Goal: Complete application form

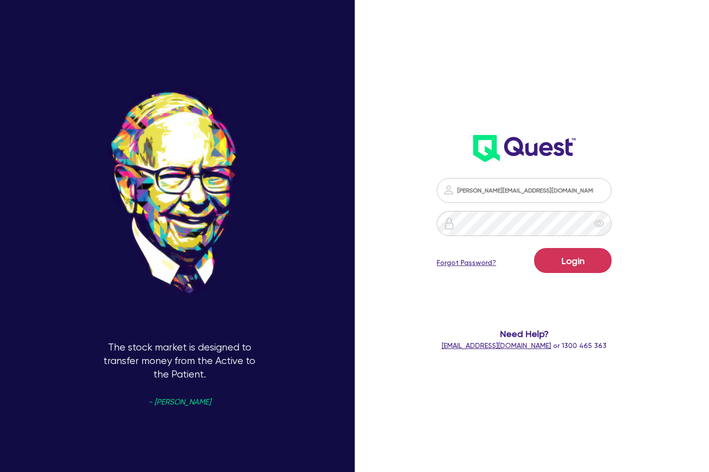
click at [570, 264] on button "Login" at bounding box center [572, 260] width 77 height 25
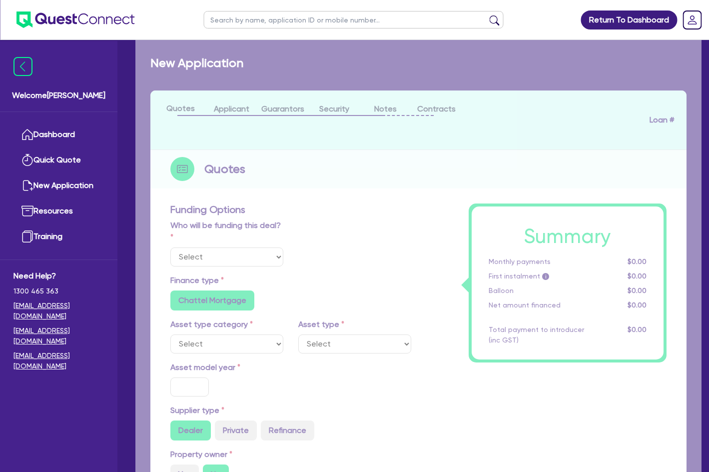
select select "Quest Finance - Own Book"
select select "TERTIARY_ASSETS"
type input "2025"
radio input "true"
type input "23,618.1"
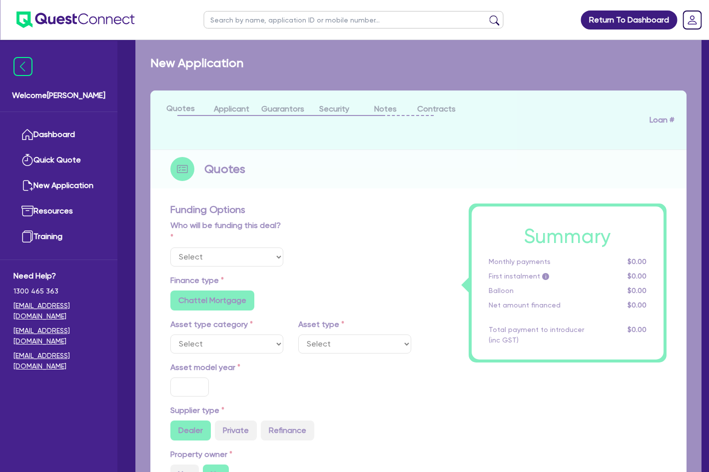
type input "6"
type input "1,417.09"
type input "18.95"
type input "100"
select select "BEAUTY_EQUIPMENT"
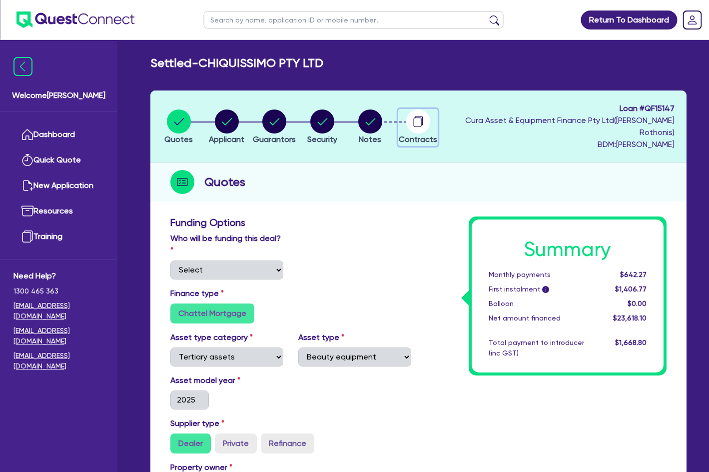
click at [430, 120] on circle "button" at bounding box center [418, 121] width 24 height 24
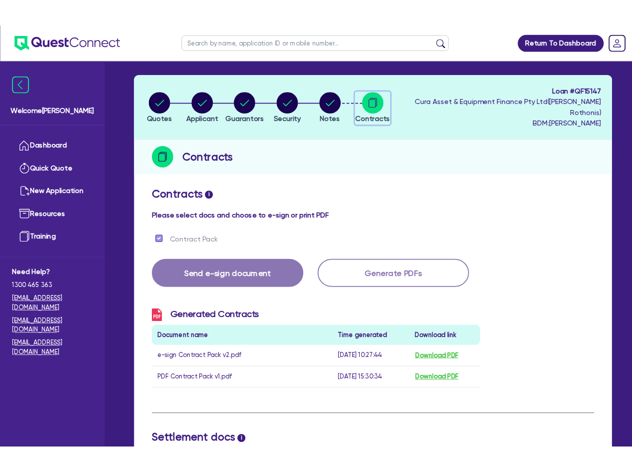
scroll to position [100, 0]
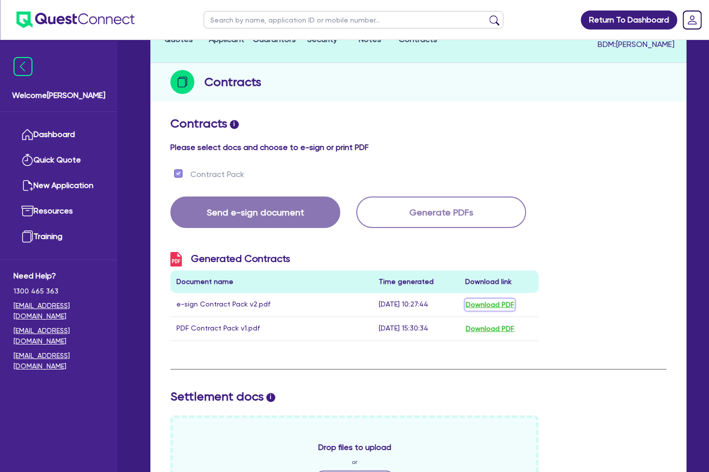
click at [481, 301] on button "Download PDF" at bounding box center [489, 304] width 49 height 11
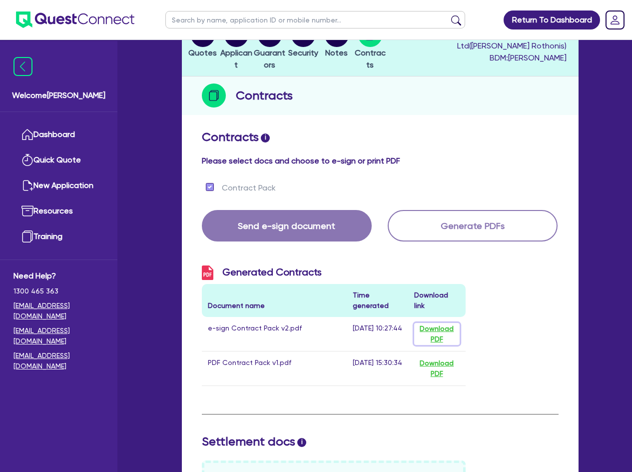
scroll to position [0, 0]
